Goal: Navigation & Orientation: Find specific page/section

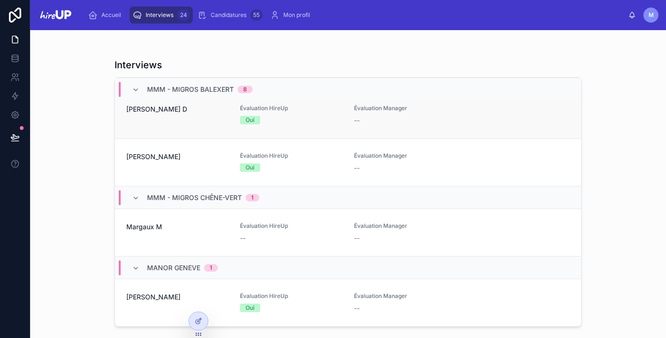
scroll to position [1097, 0]
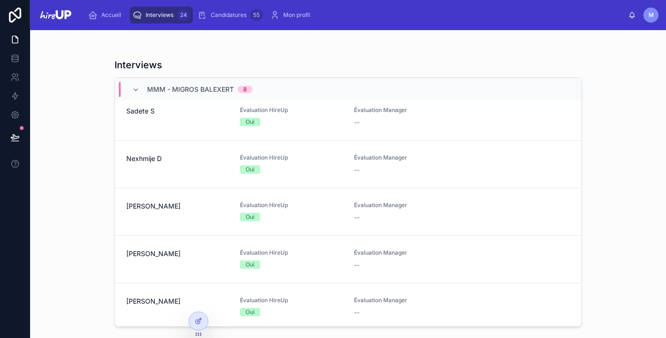
scroll to position [786, 0]
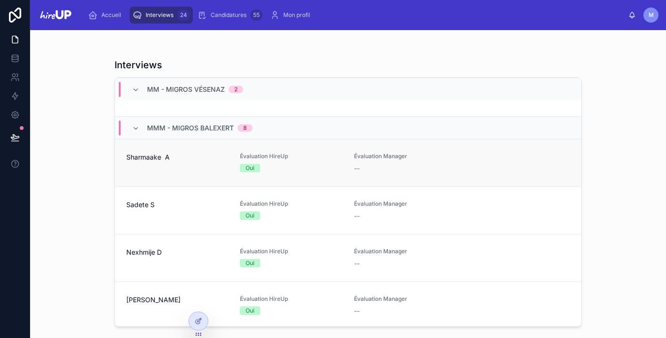
click at [180, 167] on div "Sharmaake A" at bounding box center [177, 163] width 102 height 21
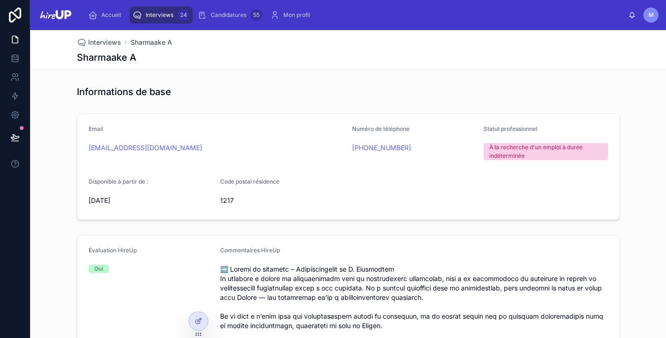
click at [166, 12] on span "Interviews" at bounding box center [160, 15] width 28 height 8
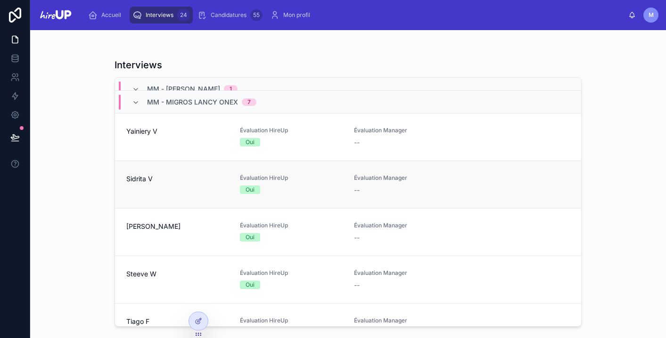
scroll to position [74, 0]
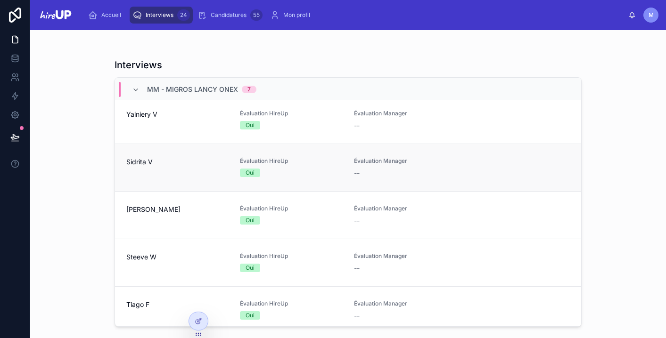
click at [294, 167] on div "Évaluation HireUp Oui" at bounding box center [291, 167] width 102 height 20
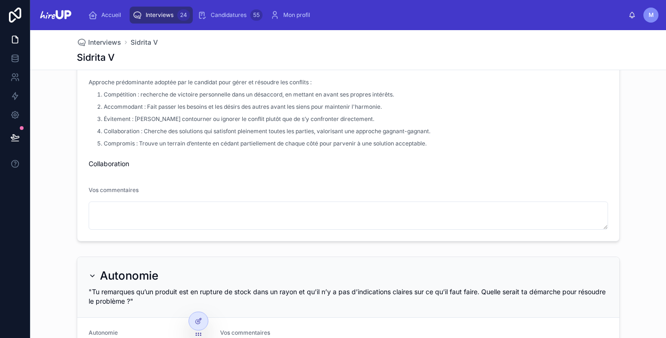
scroll to position [2488, 0]
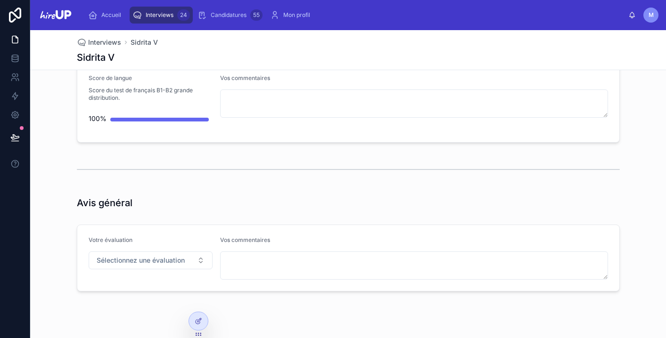
click at [156, 12] on span "Interviews" at bounding box center [160, 15] width 28 height 8
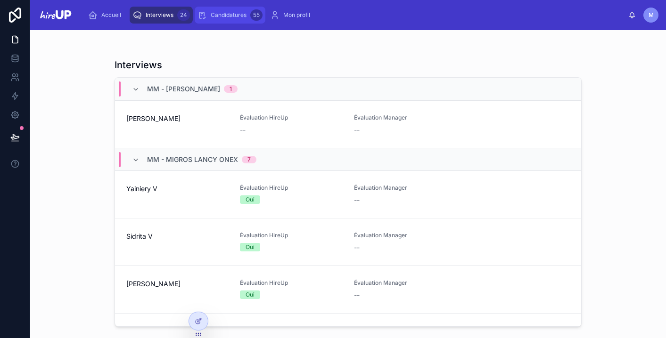
click at [219, 17] on span "Candidatures" at bounding box center [229, 15] width 36 height 8
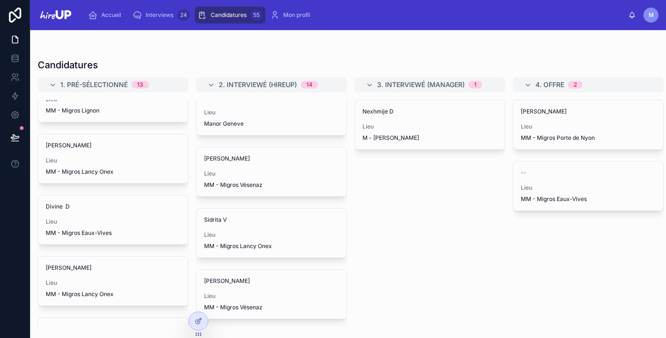
scroll to position [565, 0]
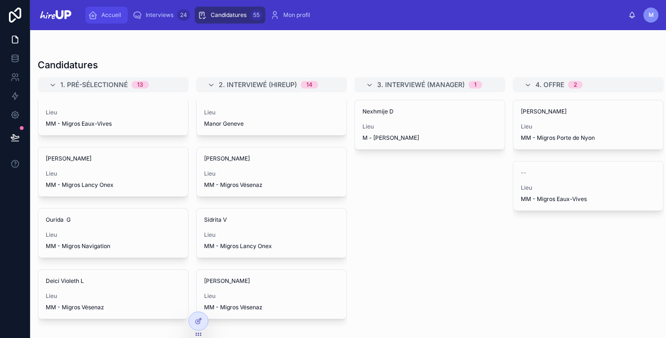
click at [107, 10] on div "Accueil" at bounding box center [106, 15] width 37 height 15
